Goal: Transaction & Acquisition: Book appointment/travel/reservation

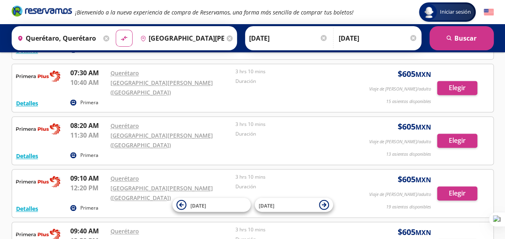
scroll to position [522, 0]
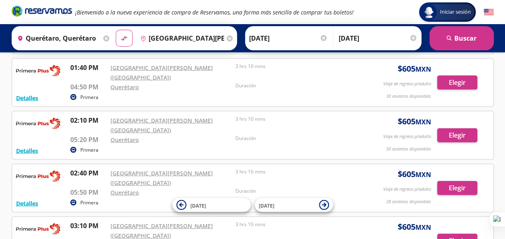
scroll to position [827, 0]
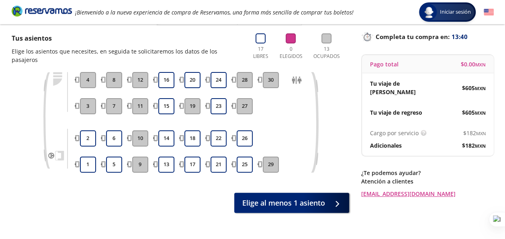
scroll to position [49, 0]
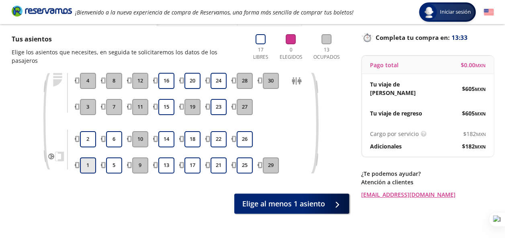
click at [86, 157] on button "1" at bounding box center [88, 165] width 16 height 16
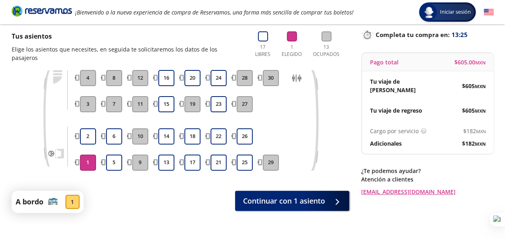
scroll to position [52, 0]
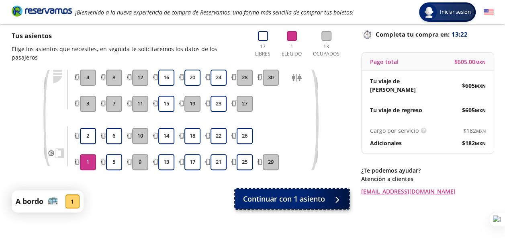
click at [308, 193] on span "Continuar con 1 asiento" at bounding box center [284, 198] width 82 height 11
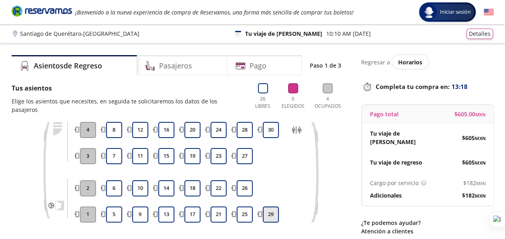
click at [269, 206] on button "29" at bounding box center [271, 214] width 16 height 16
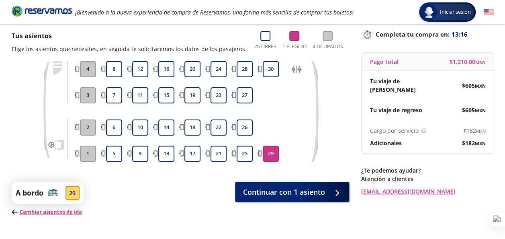
scroll to position [55, 0]
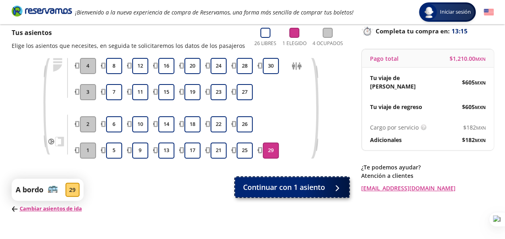
click at [292, 183] on span "Continuar con 1 asiento" at bounding box center [284, 187] width 82 height 11
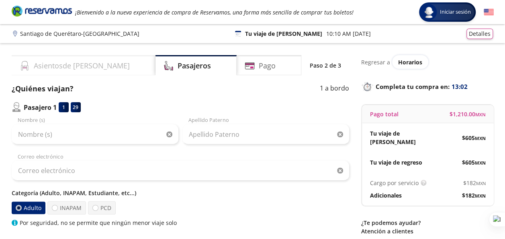
click at [94, 64] on div "Asientos de [PERSON_NAME]" at bounding box center [84, 65] width 144 height 20
